Goal: Check status: Check status

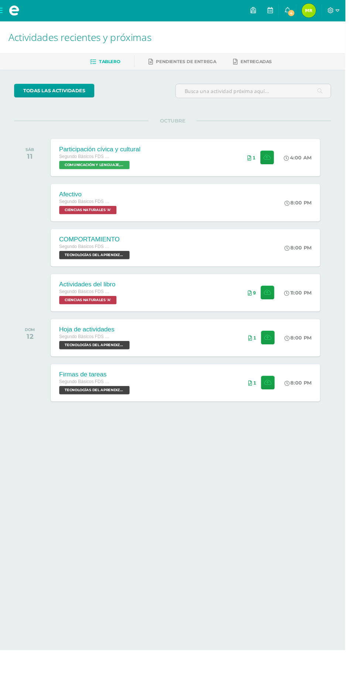
click at [327, 259] on div "8:00 PM" at bounding box center [312, 259] width 28 height 7
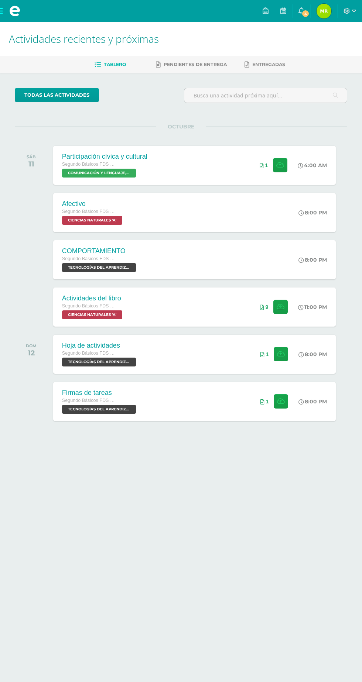
click at [309, 14] on span "4" at bounding box center [305, 14] width 8 height 8
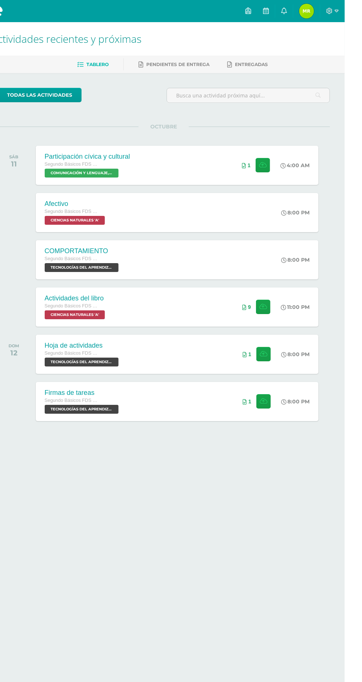
click at [288, 468] on html "Mis cursos Archivos Cerrar panel CIENCIAS NATURALES Segundo Básicos FDS Sábado …" at bounding box center [181, 234] width 362 height 468
